Goal: Ask a question

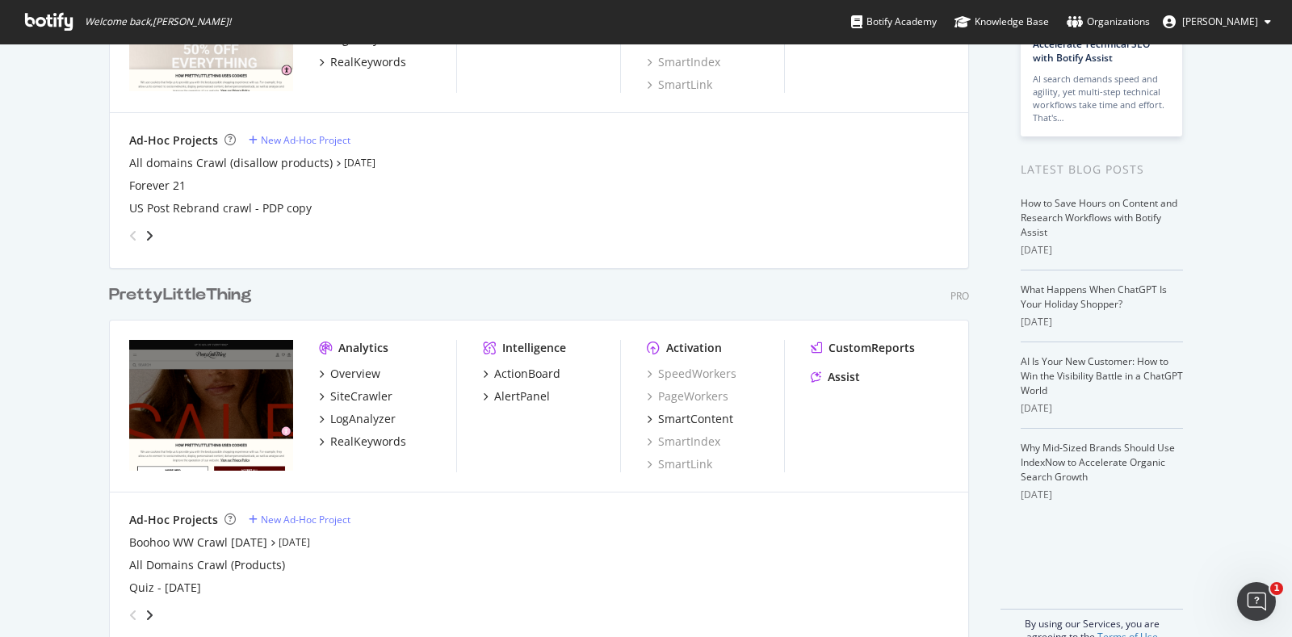
scroll to position [219, 0]
click at [828, 374] on div "Assist" at bounding box center [844, 376] width 32 height 16
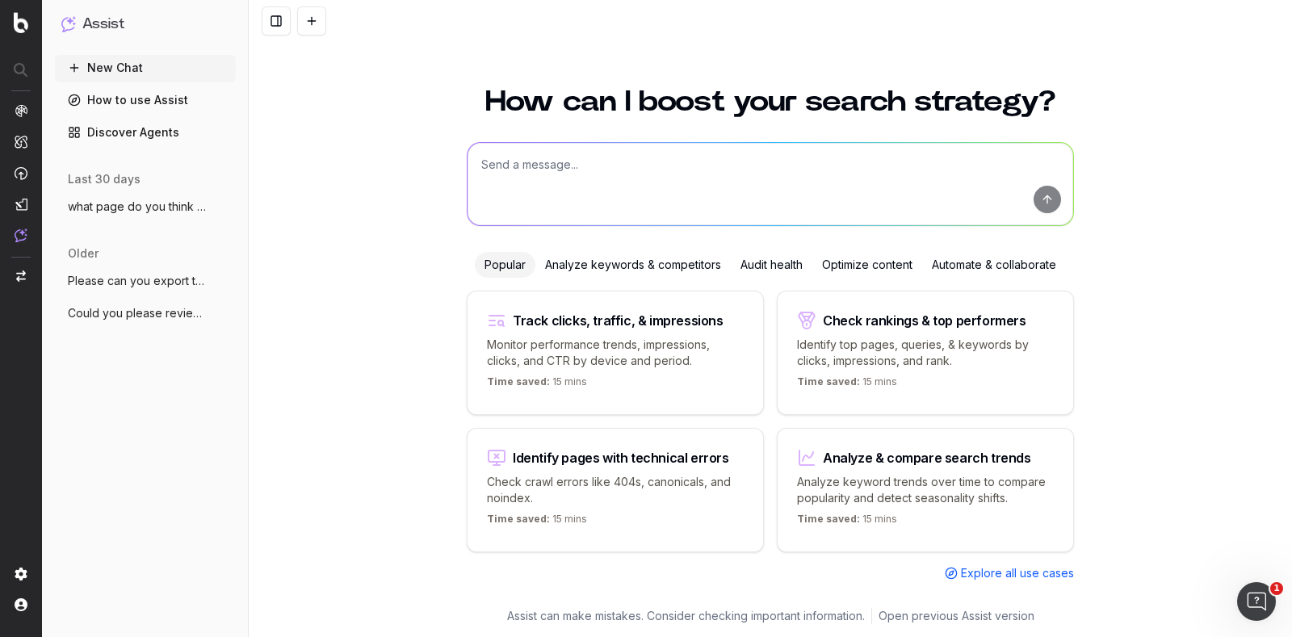
click at [523, 192] on textarea at bounding box center [771, 184] width 606 height 82
click at [171, 307] on span "Could you please review this page and an" at bounding box center [139, 313] width 142 height 16
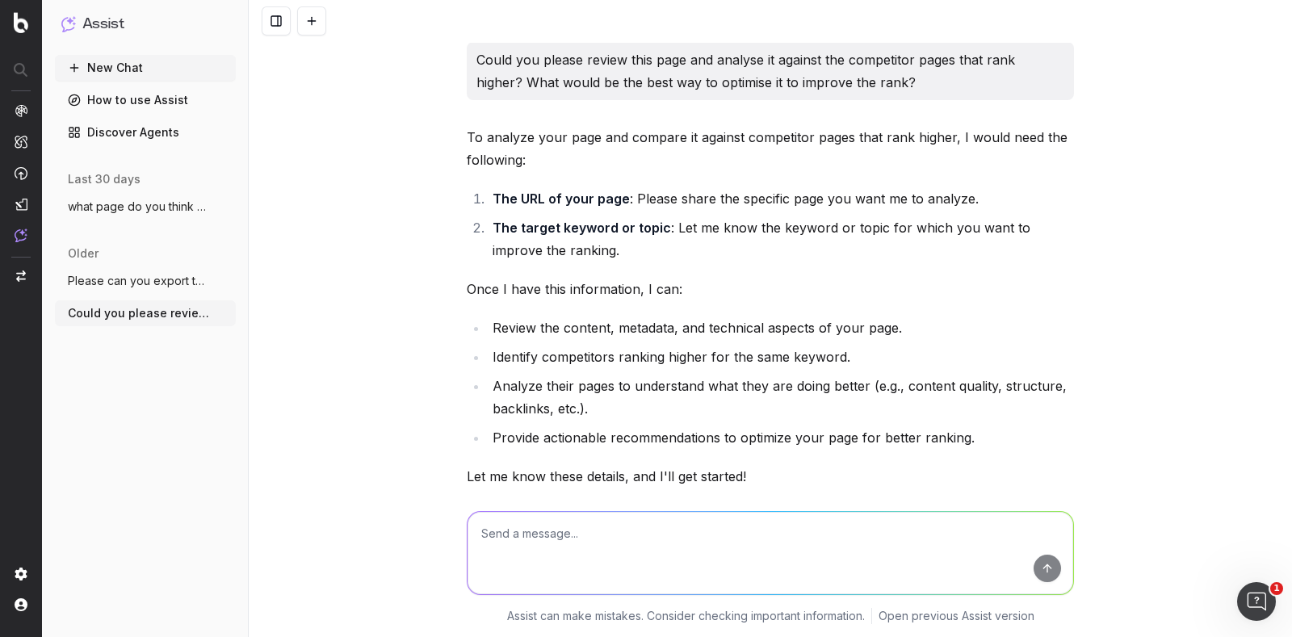
scroll to position [14771, 0]
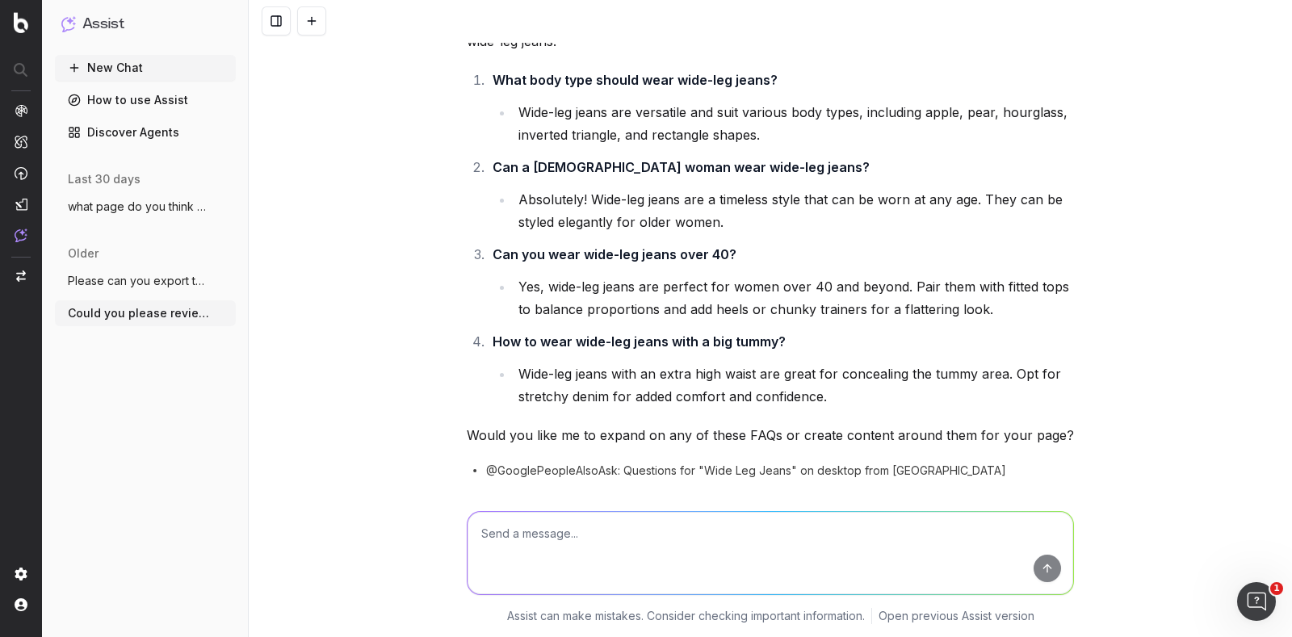
click at [170, 287] on span "Please can you export the list of URLs t" at bounding box center [139, 281] width 142 height 16
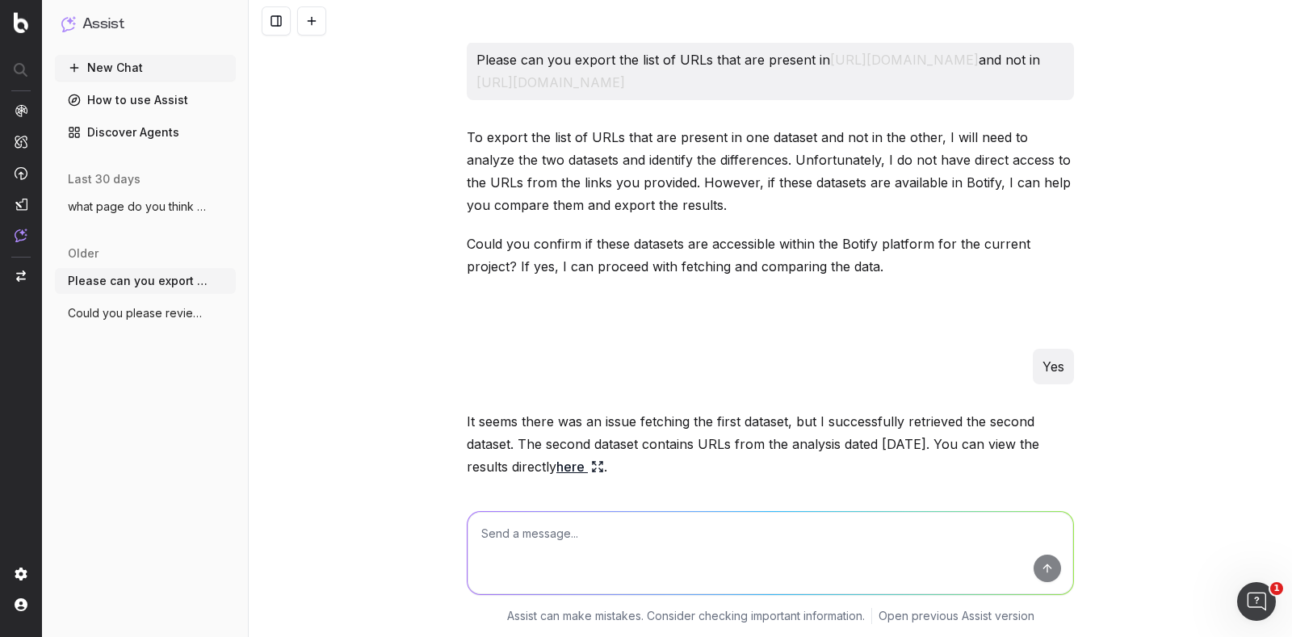
click at [192, 214] on span "what page do you think would work best t" at bounding box center [139, 207] width 142 height 16
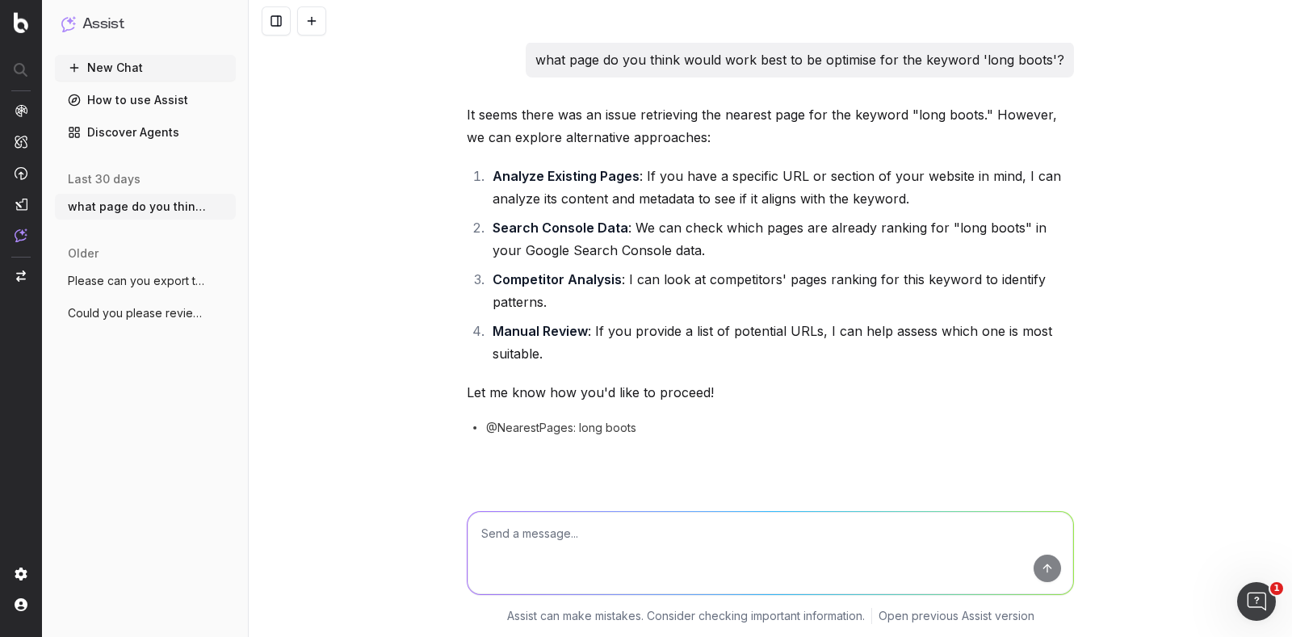
click at [158, 69] on button "New Chat" at bounding box center [145, 68] width 181 height 26
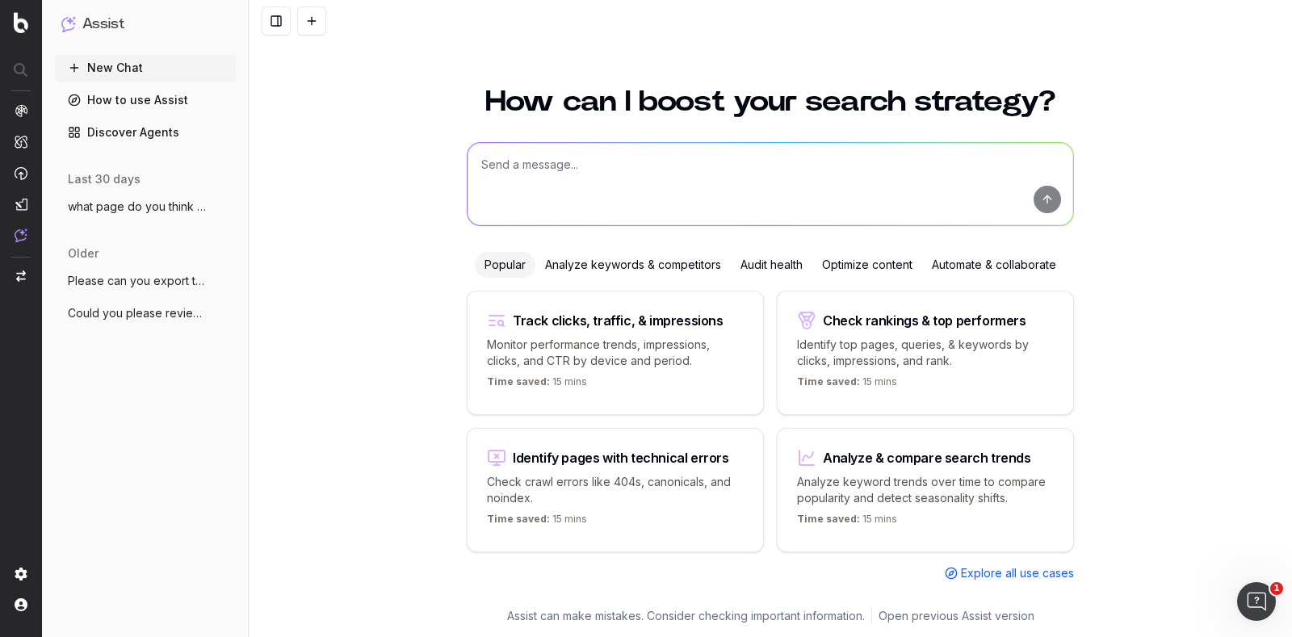
click at [603, 183] on textarea at bounding box center [771, 184] width 606 height 82
type textarea "W"
click at [730, 166] on textarea "Can you please research and look into the bran dsentimant for PrettyLittlething…" at bounding box center [771, 184] width 606 height 82
click at [950, 166] on textarea "Can you please research and look into the brand sentimant for PrettyLittlething…" at bounding box center [771, 184] width 606 height 82
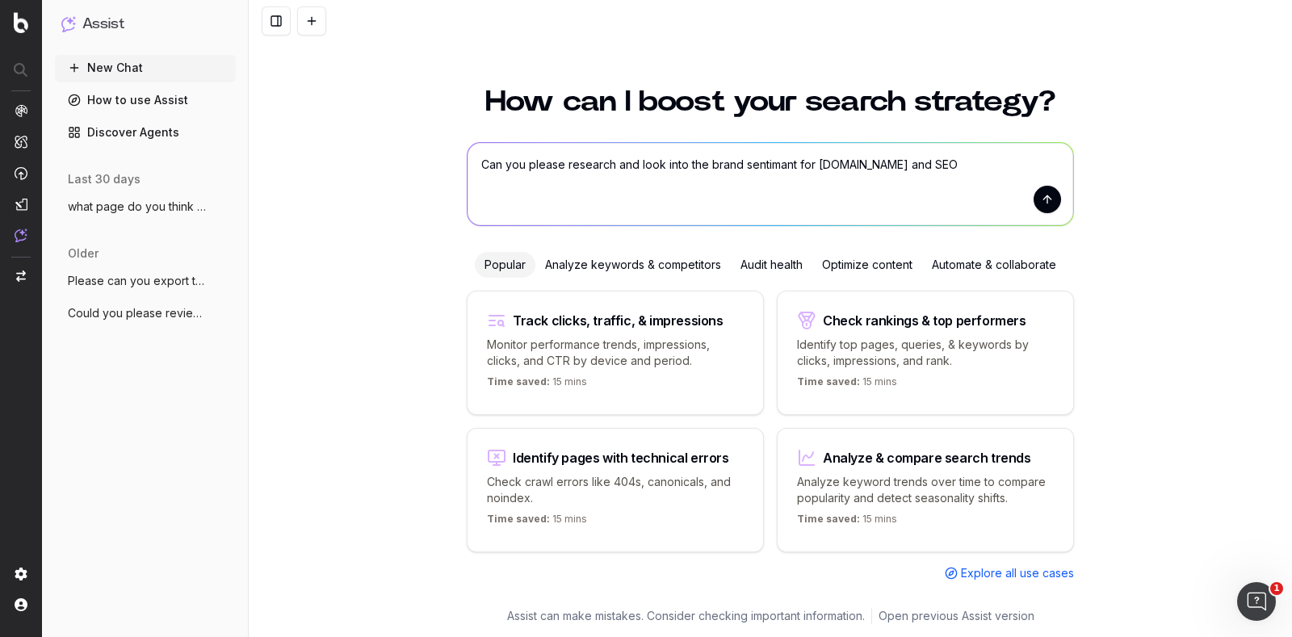
type textarea "Can you please research and look into the brand sentimant for PrettyLittlething…"
click at [1044, 212] on button "submit" at bounding box center [1047, 199] width 27 height 27
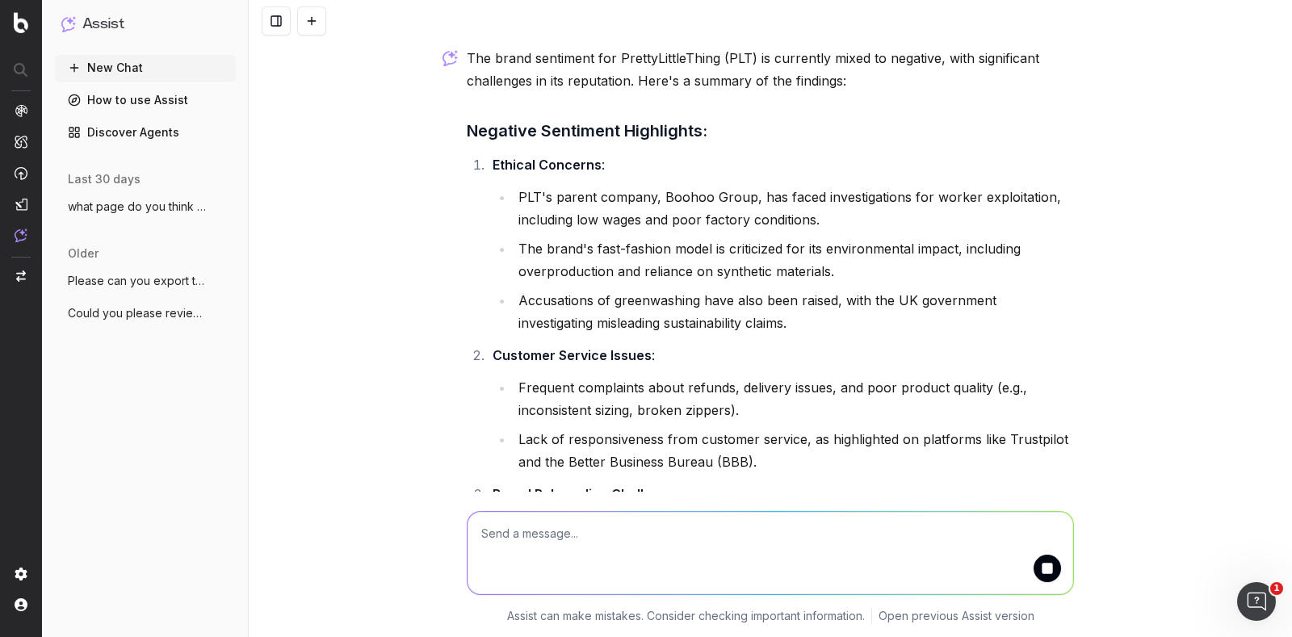
scroll to position [61, 0]
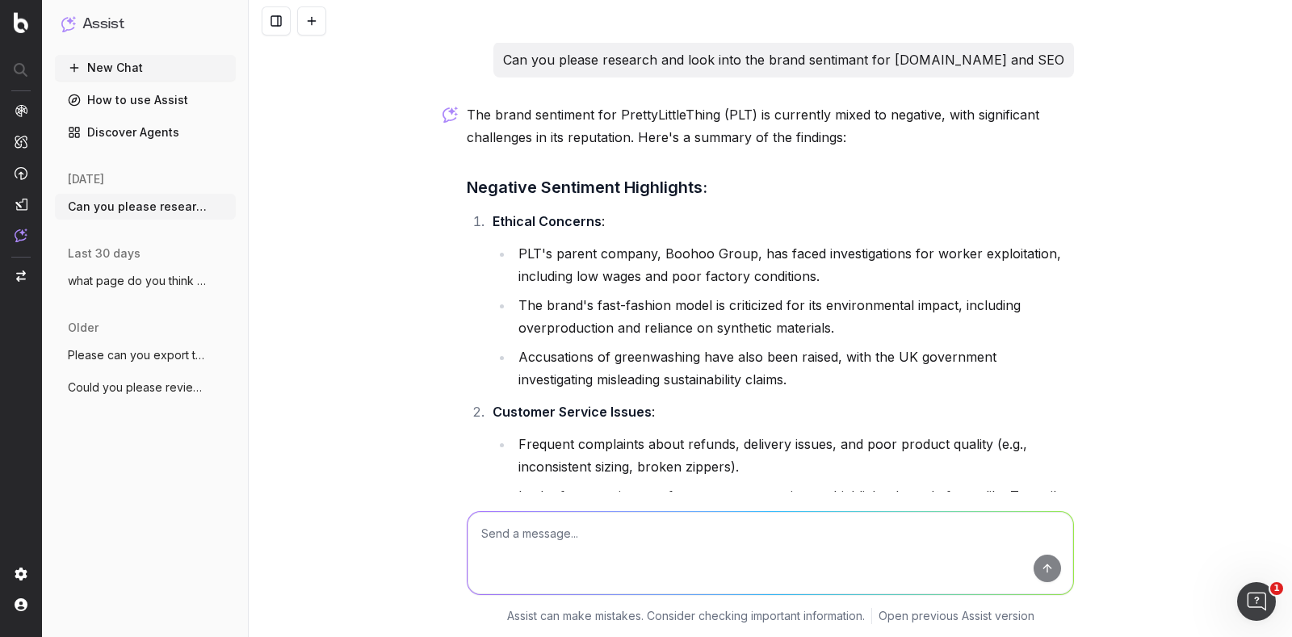
drag, startPoint x: 1059, startPoint y: 55, endPoint x: 455, endPoint y: 32, distance: 604.7
click at [455, 32] on div "Can you please research and look into the brand sentimant for PrettyLittlething…" at bounding box center [771, 318] width 1044 height 637
copy p "Can you please research and look into the brand sentimant for PrettyLittlething…"
click at [609, 539] on textarea at bounding box center [771, 553] width 606 height 82
paste textarea "Can you please research and look into the brand sentimant for PrettyLittlething…"
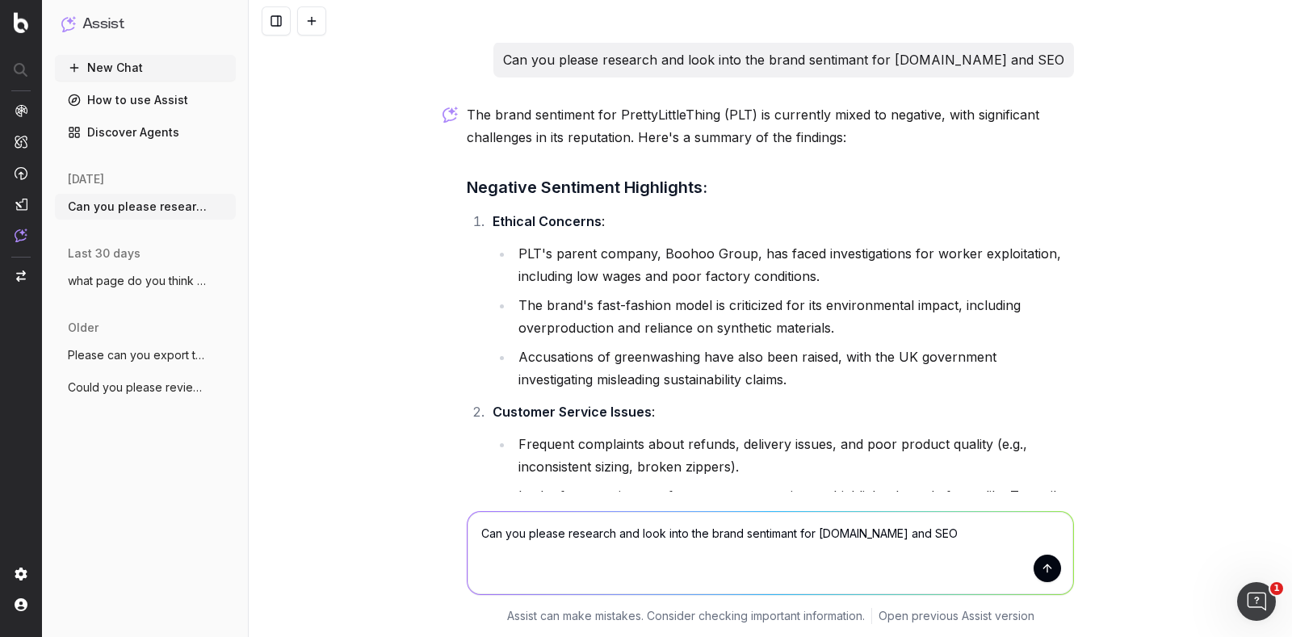
click at [955, 531] on textarea "Can you please research and look into the brand sentimant for PrettyLittlething…" at bounding box center [771, 553] width 606 height 82
type textarea "Can you please research and look into the brand sentimant for PrettyLittlething…"
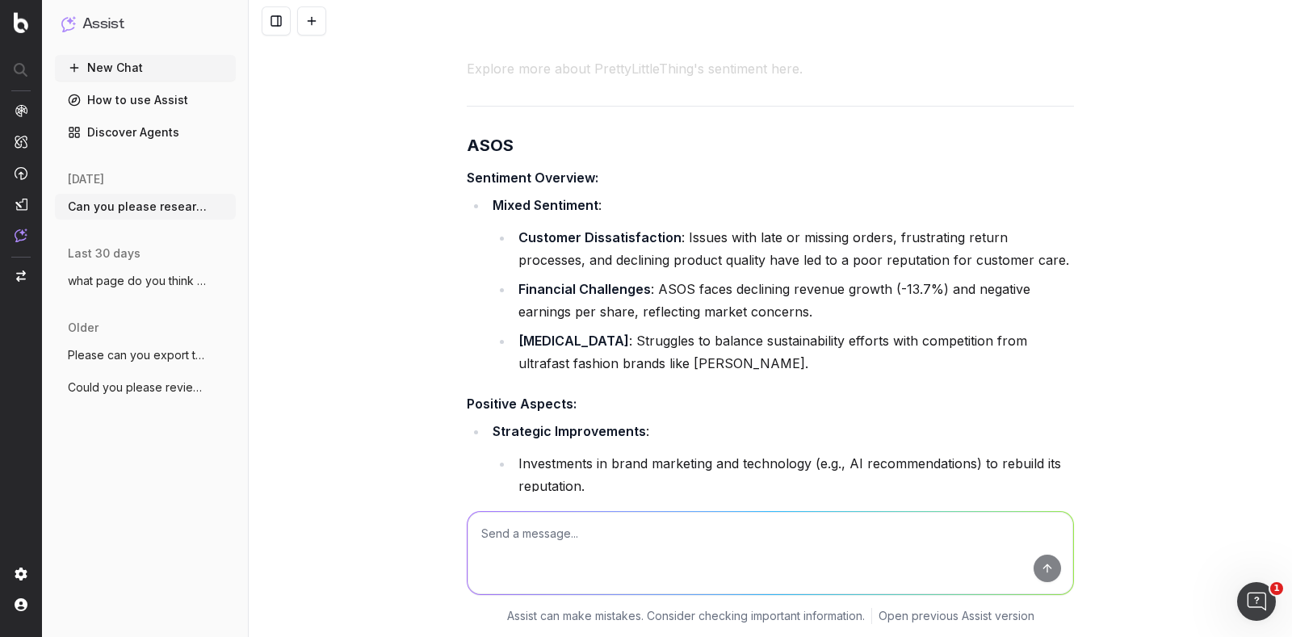
scroll to position [1994, 0]
